Goal: Complete application form

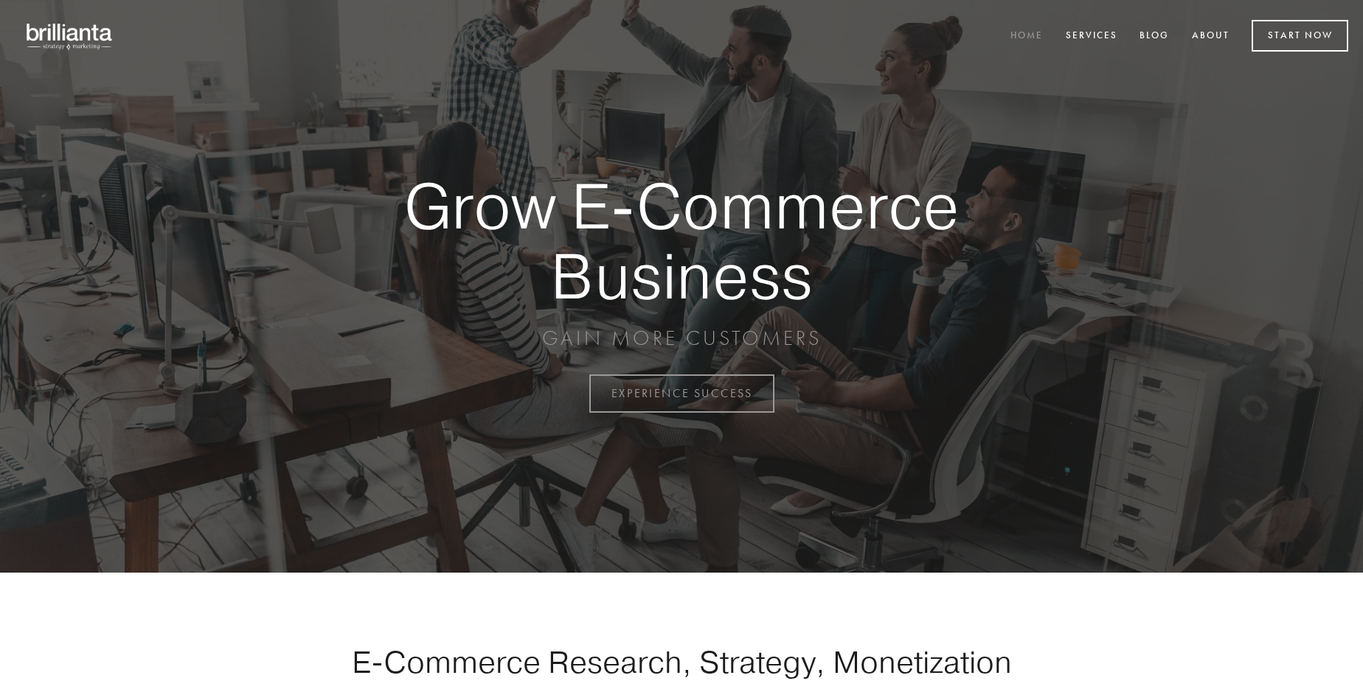
scroll to position [3865, 0]
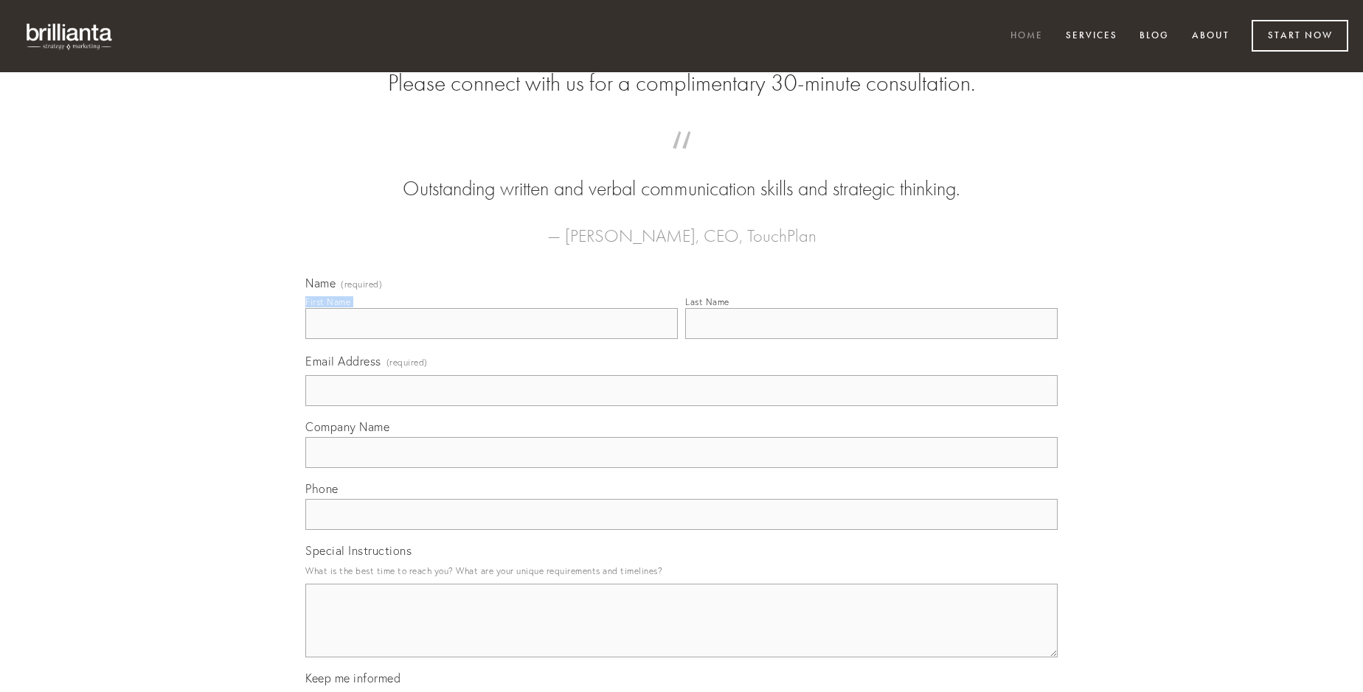
type input "[PERSON_NAME]"
click at [871, 339] on input "Last Name" at bounding box center [871, 323] width 372 height 31
type input "[PERSON_NAME]"
click at [681, 406] on input "Email Address (required)" at bounding box center [681, 390] width 752 height 31
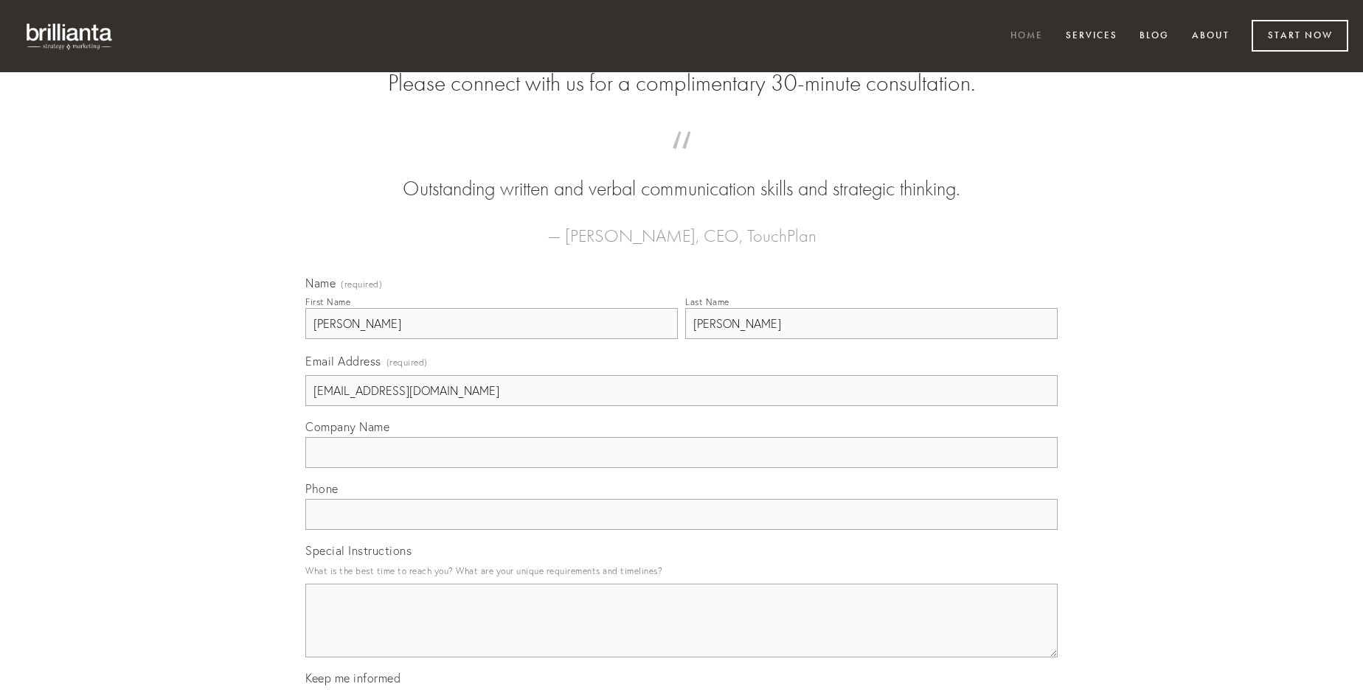
type input "[EMAIL_ADDRESS][DOMAIN_NAME]"
click at [681, 468] on input "Company Name" at bounding box center [681, 452] width 752 height 31
type input "tenetur"
click at [681, 530] on input "text" at bounding box center [681, 514] width 752 height 31
click at [681, 634] on textarea "Special Instructions" at bounding box center [681, 621] width 752 height 74
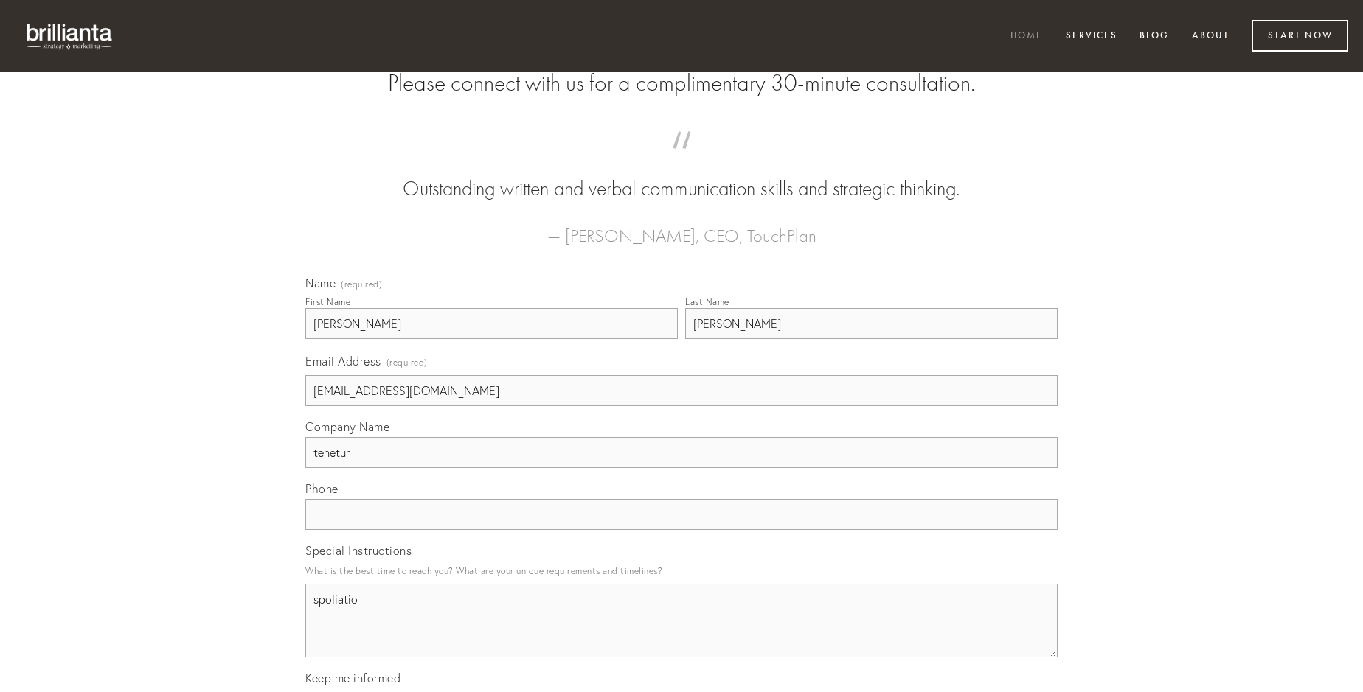
type textarea "spoliatio"
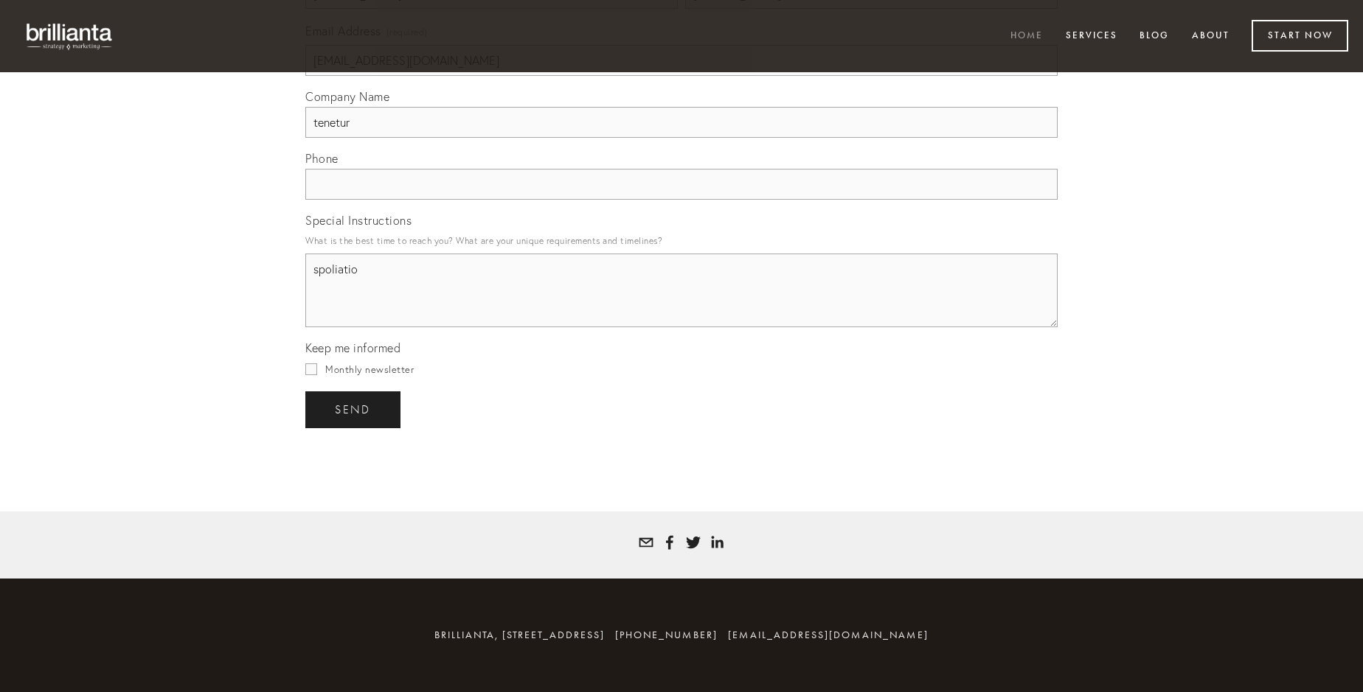
click at [354, 409] on span "send" at bounding box center [353, 409] width 36 height 13
